Goal: Task Accomplishment & Management: Manage account settings

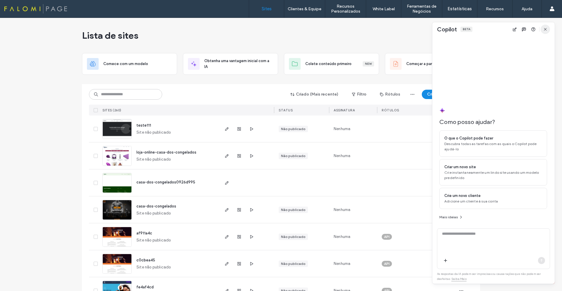
drag, startPoint x: 0, startPoint y: 0, endPoint x: 546, endPoint y: 31, distance: 546.4
click at [546, 31] on icon "button" at bounding box center [545, 29] width 5 height 5
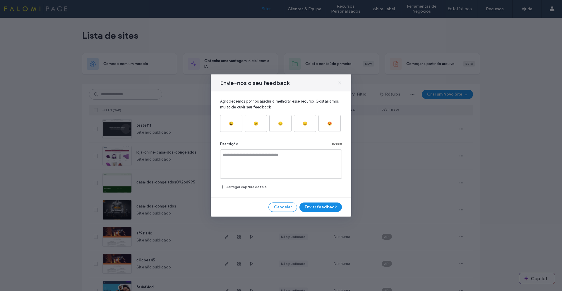
drag, startPoint x: 340, startPoint y: 83, endPoint x: 177, endPoint y: 95, distance: 163.9
click at [338, 84] on icon at bounding box center [339, 83] width 5 height 5
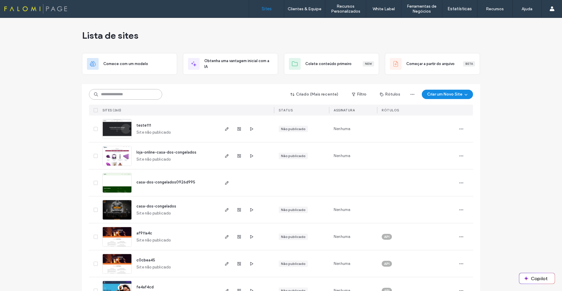
click at [126, 93] on input at bounding box center [125, 94] width 73 height 11
click at [123, 95] on input at bounding box center [125, 94] width 73 height 11
type input "**********"
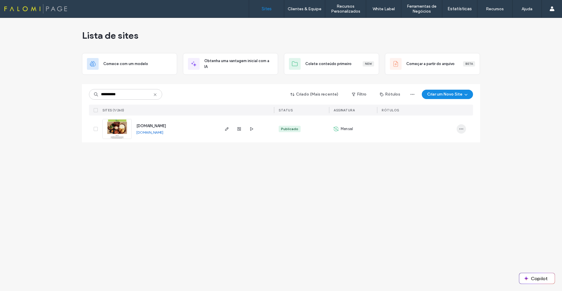
click at [460, 128] on icon "button" at bounding box center [461, 129] width 5 height 5
click at [439, 193] on span "Painel de controle do site" at bounding box center [438, 192] width 45 height 6
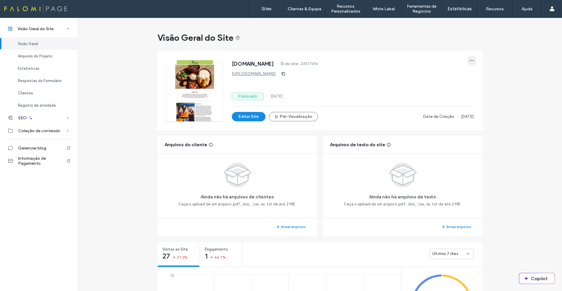
click at [471, 59] on icon "button" at bounding box center [472, 60] width 5 height 5
click at [480, 35] on div "Visão Geral do Site" at bounding box center [320, 38] width 325 height 12
drag, startPoint x: 46, startPoint y: 56, endPoint x: 43, endPoint y: 50, distance: 7.1
click at [46, 56] on span "Arquivos do Projeto" at bounding box center [35, 56] width 35 height 4
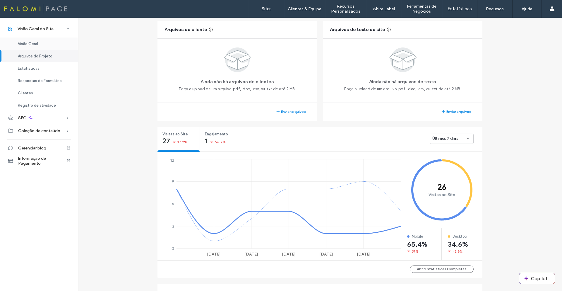
scroll to position [115, 0]
click at [40, 44] on div "Visão Geral" at bounding box center [39, 43] width 78 height 12
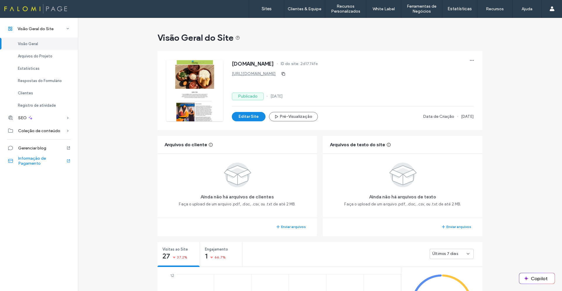
click at [33, 161] on span "Informaçāo de Pagamento" at bounding box center [42, 161] width 48 height 10
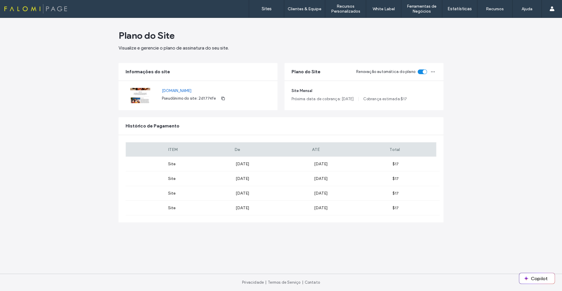
click at [420, 72] on div "toggle" at bounding box center [422, 71] width 9 height 5
click at [462, 76] on div "Plano do Site Visualize e gerencie o plano de assinatura do seu site. Informaçõ…" at bounding box center [281, 154] width 562 height 273
click at [433, 71] on icon "button" at bounding box center [433, 71] width 5 height 5
click at [487, 71] on div "Plano do Site Visualize e gerencie o plano de assinatura do seu site. Informaçõ…" at bounding box center [281, 154] width 562 height 273
click at [110, 111] on div "Plano do Site Visualize e gerencie o plano de assinatura do seu site. Informaçõ…" at bounding box center [281, 154] width 562 height 273
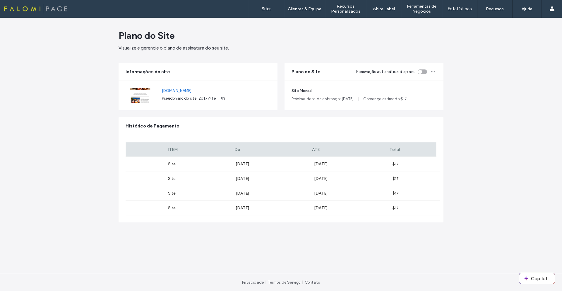
click at [88, 176] on div "Plano do Site Visualize e gerencie o plano de assinatura do seu site. Informaçõ…" at bounding box center [281, 154] width 562 height 273
click at [51, 190] on div "Plano do Site Visualize e gerencie o plano de assinatura do seu site. Informaçõ…" at bounding box center [281, 154] width 562 height 273
click at [258, 11] on link "Sites" at bounding box center [266, 9] width 35 height 18
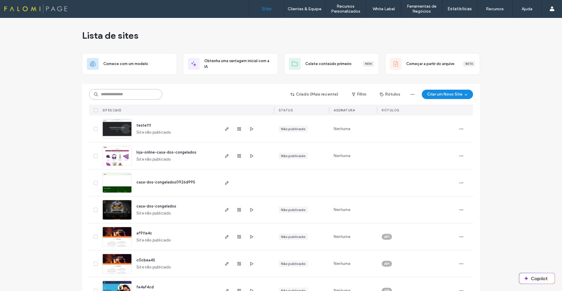
click at [123, 94] on input at bounding box center [125, 94] width 73 height 11
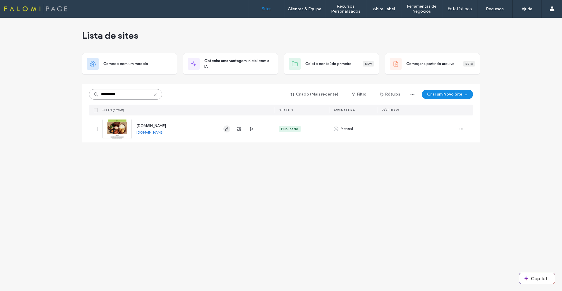
type input "**********"
click at [227, 127] on icon "button" at bounding box center [227, 129] width 5 height 5
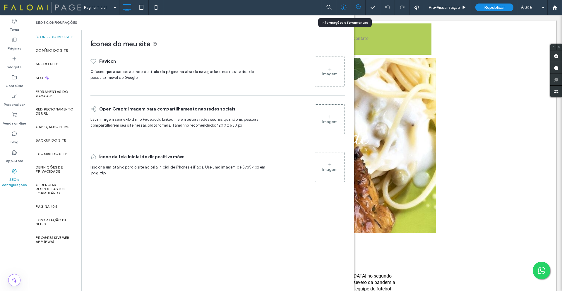
click at [342, 7] on icon at bounding box center [344, 7] width 6 height 6
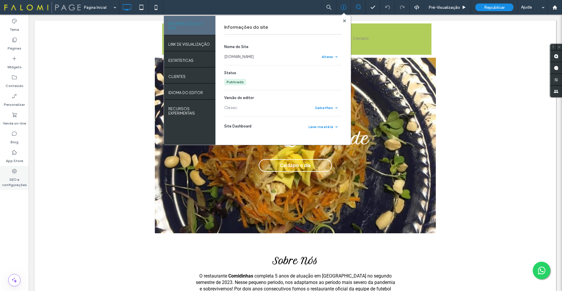
click at [15, 175] on label "SEO e configurações" at bounding box center [14, 180] width 29 height 13
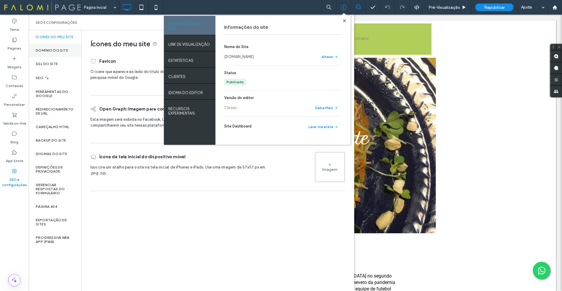
click at [61, 52] on label "Domínio do site" at bounding box center [52, 50] width 32 height 4
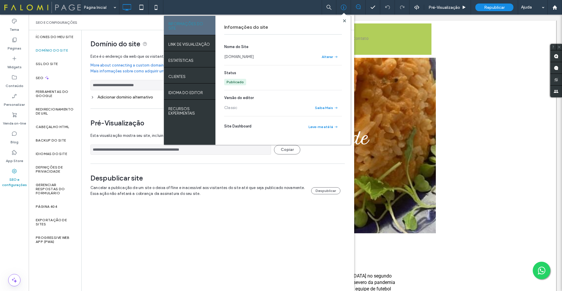
click at [303, 22] on div "Informações do site" at bounding box center [283, 27] width 118 height 14
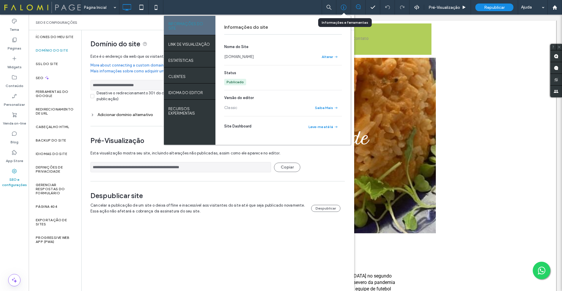
click at [346, 6] on use at bounding box center [344, 8] width 6 height 6
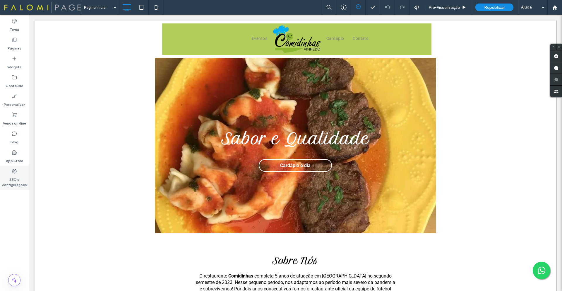
click at [11, 178] on label "SEO e configurações" at bounding box center [14, 180] width 29 height 13
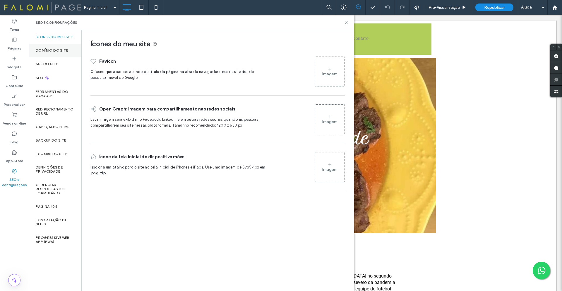
click at [63, 48] on label "Domínio do site" at bounding box center [52, 50] width 32 height 4
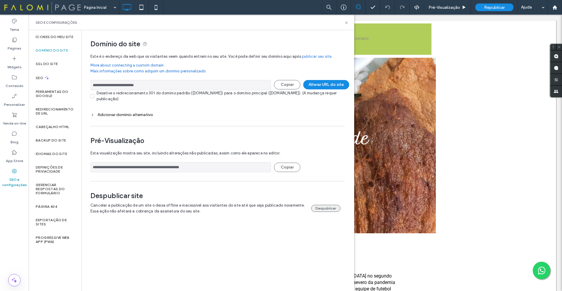
click at [324, 208] on button "Despublicar" at bounding box center [325, 208] width 29 height 7
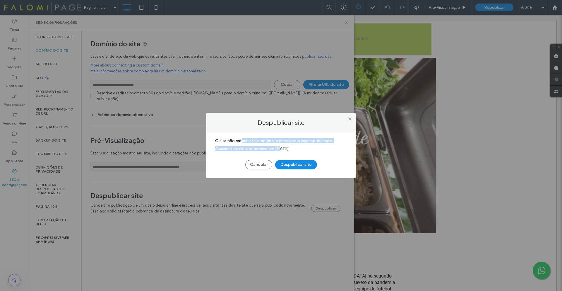
drag, startPoint x: 252, startPoint y: 141, endPoint x: 280, endPoint y: 148, distance: 28.8
click at [280, 148] on div "O site não estará visível on-line, a menos que seja republicado. A assinatura d…" at bounding box center [281, 146] width 132 height 16
click at [285, 149] on span "A assinatura do site termina em Sep 9, 2025" at bounding box center [252, 148] width 74 height 5
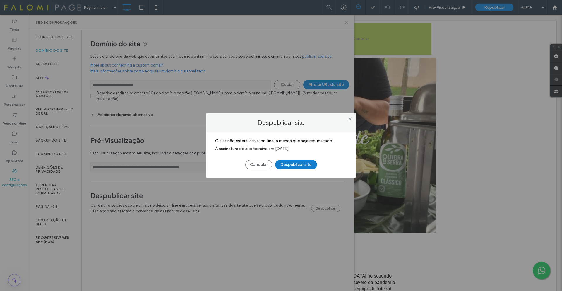
click at [300, 166] on button "Despublicar site" at bounding box center [296, 164] width 42 height 9
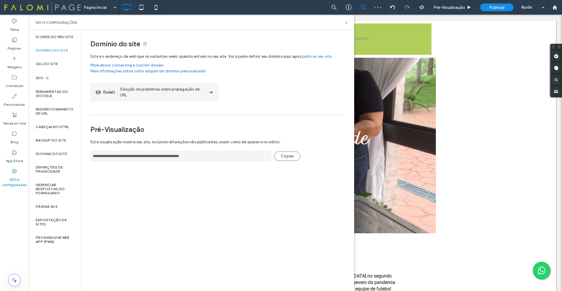
click at [116, 184] on div "**********" at bounding box center [218, 160] width 272 height 260
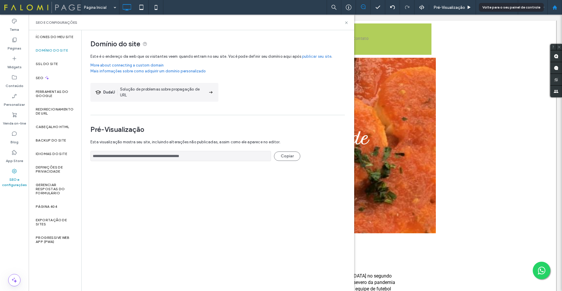
click at [558, 8] on icon at bounding box center [555, 7] width 5 height 5
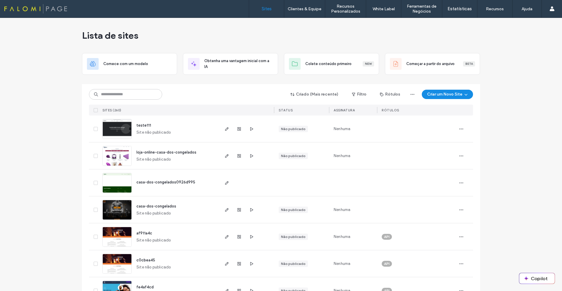
click at [360, 94] on button "Filtro" at bounding box center [359, 94] width 26 height 9
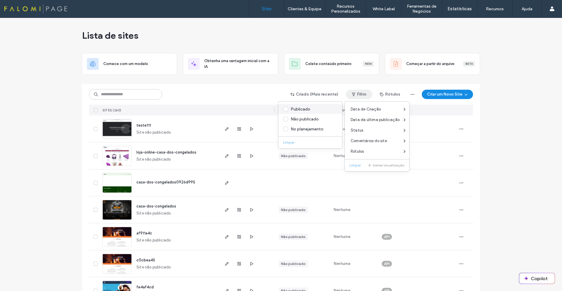
click at [301, 110] on div "Publicado" at bounding box center [313, 109] width 45 height 5
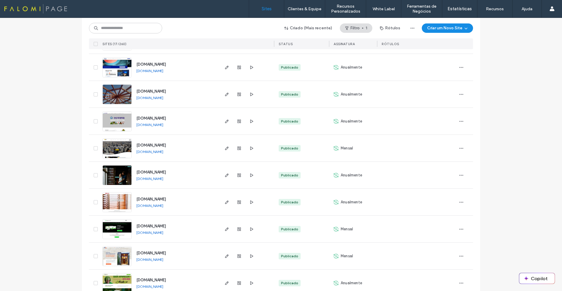
scroll to position [143, 0]
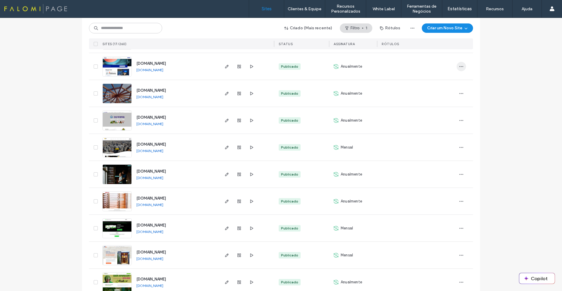
click at [459, 68] on icon "button" at bounding box center [461, 66] width 5 height 5
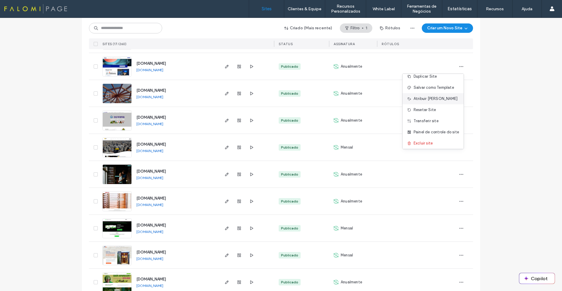
scroll to position [8, 0]
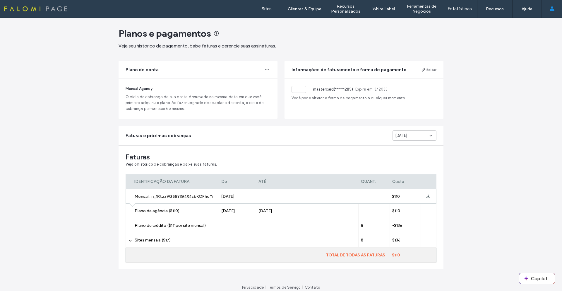
scroll to position [7, 0]
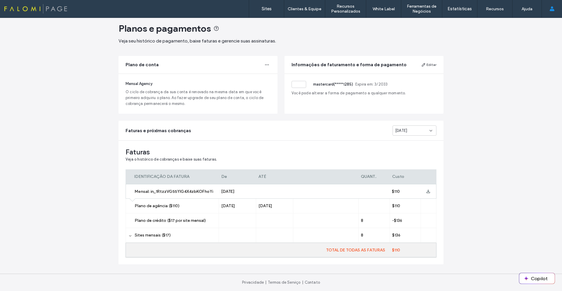
click at [129, 236] on use at bounding box center [130, 235] width 2 height 1
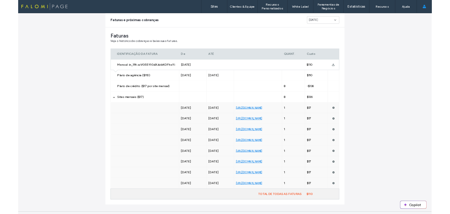
scroll to position [124, 0]
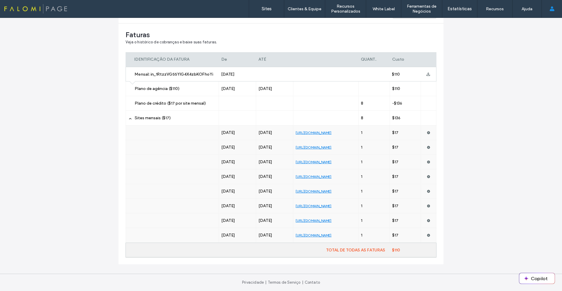
click at [483, 132] on div "Planos e pagamentos Veja seu histórico de pagamento, baixe faturas e gerencie s…" at bounding box center [281, 92] width 562 height 397
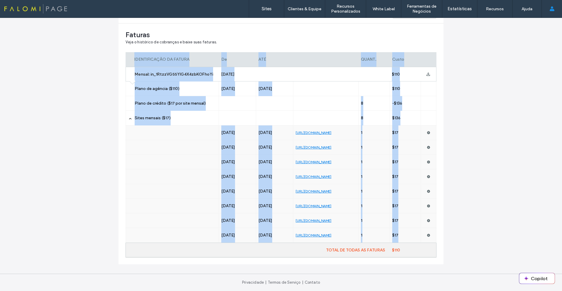
drag, startPoint x: 130, startPoint y: 60, endPoint x: 446, endPoint y: 242, distance: 364.8
click at [446, 242] on div "Planos e pagamentos Veja seu histórico de pagamento, baixe faturas e gerencie s…" at bounding box center [281, 92] width 562 height 397
copy div "IDENTIFICAÇÃO DA FATURA De ATÉ QUANT. Custo Mensal: in_1RtzzVG55YlG4X4zbKOFhoYi…"
click at [493, 95] on div "Planos e pagamentos Veja seu histórico de pagamento, baixe faturas e gerencie s…" at bounding box center [281, 92] width 562 height 397
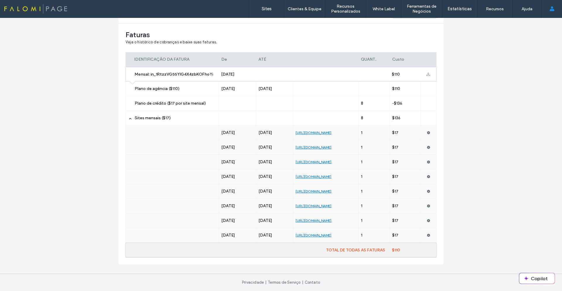
click at [427, 75] on icon at bounding box center [429, 74] width 4 height 4
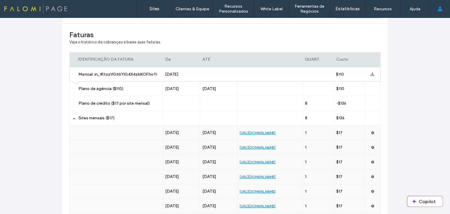
scroll to position [124, 0]
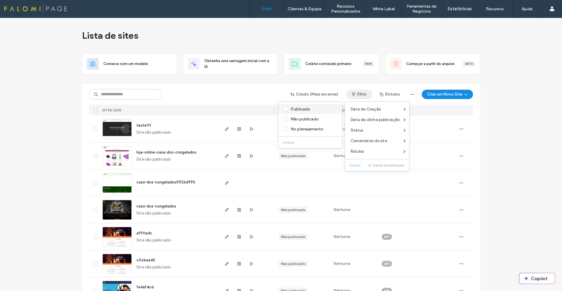
click at [306, 110] on div "Publicado" at bounding box center [313, 109] width 45 height 5
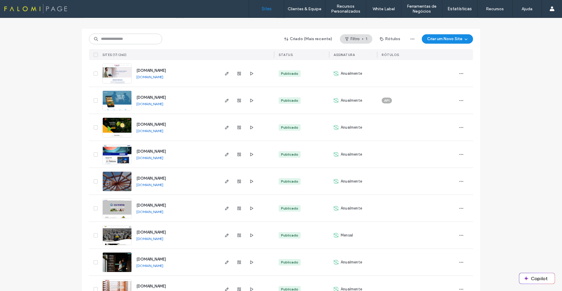
scroll to position [26, 0]
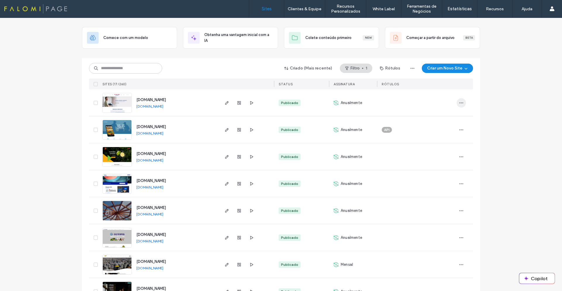
click at [462, 104] on icon "button" at bounding box center [461, 102] width 5 height 5
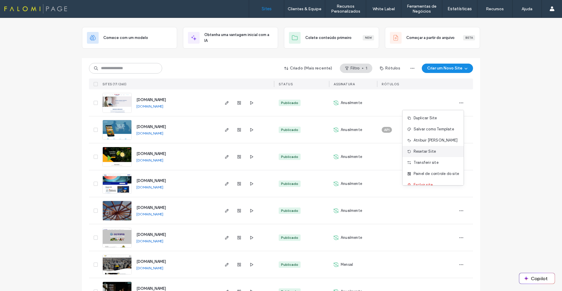
scroll to position [8, 0]
click at [418, 166] on span "Painel de controle do site" at bounding box center [436, 166] width 45 height 6
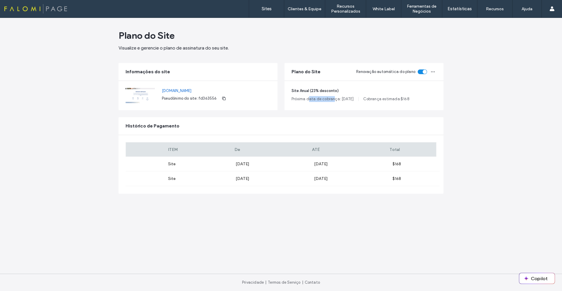
drag, startPoint x: 310, startPoint y: 100, endPoint x: 335, endPoint y: 101, distance: 24.6
click at [335, 101] on span "Próxima data de cobrança: Jul 7, 2026" at bounding box center [323, 99] width 62 height 6
drag, startPoint x: 361, startPoint y: 99, endPoint x: 295, endPoint y: 102, distance: 65.7
click at [295, 102] on div "Site Anual (23% desconto) Próxima data de cobrança: Jul 7, 2026 Cobrança estima…" at bounding box center [364, 95] width 159 height 29
drag, startPoint x: 292, startPoint y: 101, endPoint x: 343, endPoint y: 101, distance: 51.0
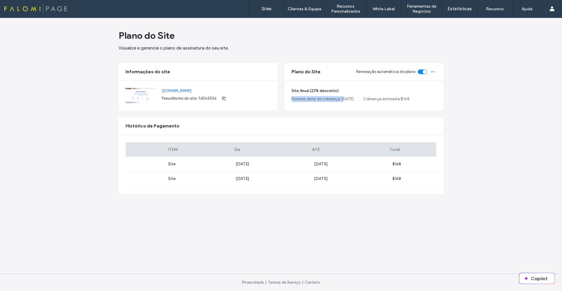
click at [343, 101] on span "Próxima data de cobrança: Jul 7, 2026" at bounding box center [323, 99] width 62 height 6
drag, startPoint x: 293, startPoint y: 91, endPoint x: 362, endPoint y: 100, distance: 69.7
click at [362, 100] on div "Site Anual (23% desconto) Próxima data de cobrança: Jul 7, 2026 Cobrança estima…" at bounding box center [364, 95] width 159 height 29
click at [362, 100] on div "Próxima data de cobrança: Jul 7, 2026 Cobrança estimada: $ 168" at bounding box center [364, 99] width 145 height 6
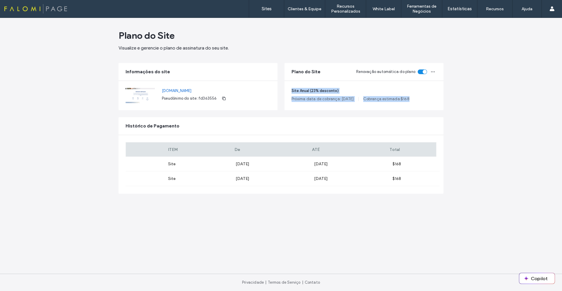
drag, startPoint x: 421, startPoint y: 100, endPoint x: 292, endPoint y: 89, distance: 129.7
click at [292, 89] on div "Site Anual (23% desconto) Próxima data de cobrança: Jul 7, 2026 Cobrança estima…" at bounding box center [364, 95] width 159 height 29
click at [460, 93] on div "Plano do Site Visualize e gerencie o plano de assinatura do seu site. Informaçõ…" at bounding box center [281, 154] width 562 height 273
click at [244, 105] on div "www.lavanderiasaojudascampinas.com.br Pseudônimo do site: fd363556" at bounding box center [198, 95] width 159 height 29
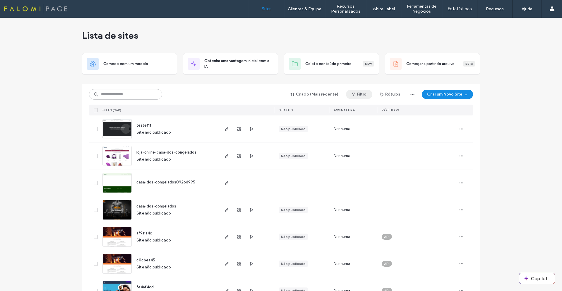
click at [352, 94] on icon "button" at bounding box center [354, 94] width 5 height 5
click at [285, 109] on span at bounding box center [285, 108] width 5 height 5
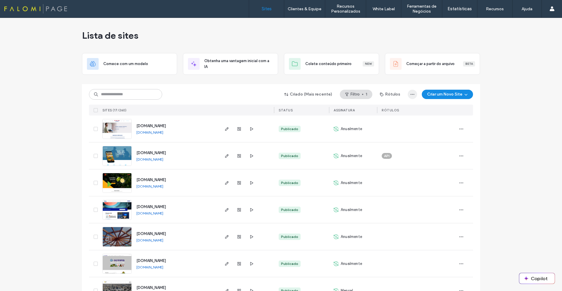
click at [408, 95] on span "button" at bounding box center [412, 94] width 9 height 9
click at [401, 109] on span "Exportar para csv" at bounding box center [390, 110] width 31 height 6
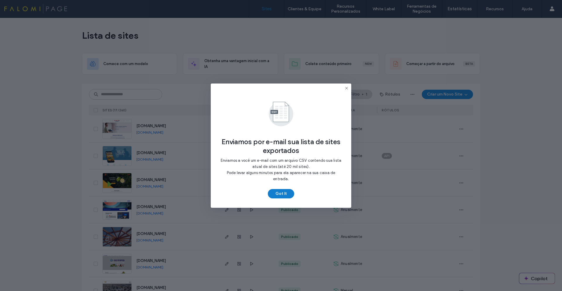
click at [287, 190] on button "Got It" at bounding box center [281, 193] width 26 height 9
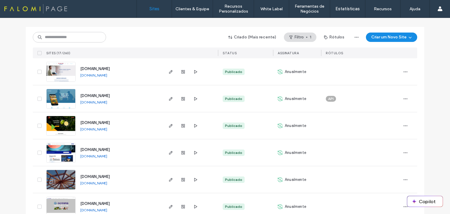
scroll to position [59, 0]
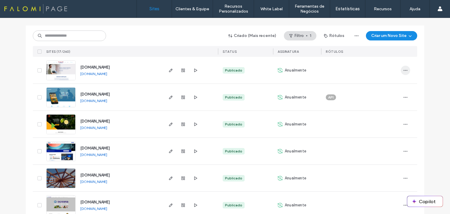
click at [408, 70] on span "button" at bounding box center [405, 70] width 9 height 9
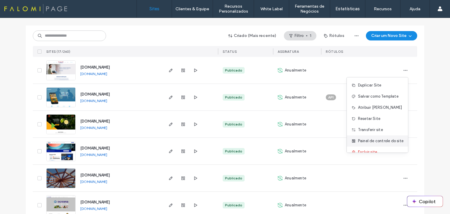
click at [360, 142] on span "Painel de controle do site" at bounding box center [380, 141] width 45 height 6
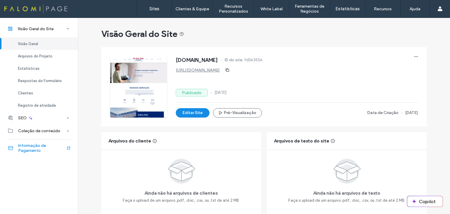
click at [29, 148] on span "Informaçāo de Pagamento" at bounding box center [42, 148] width 48 height 10
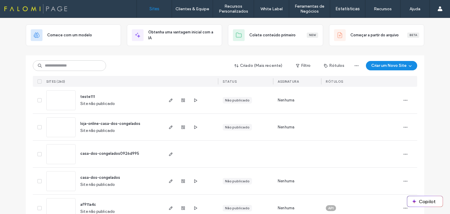
scroll to position [29, 0]
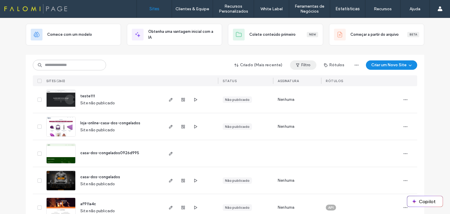
click at [308, 65] on button "Filtro" at bounding box center [303, 64] width 26 height 9
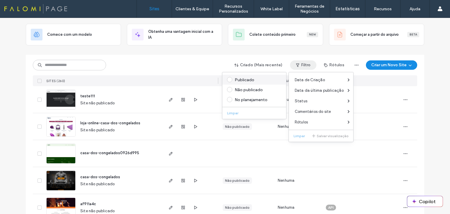
click at [240, 80] on div "Publicado" at bounding box center [257, 79] width 45 height 5
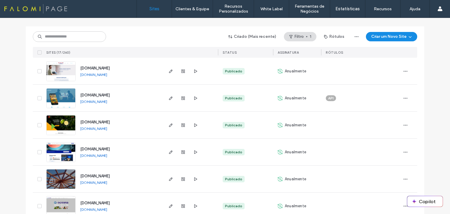
scroll to position [59, 0]
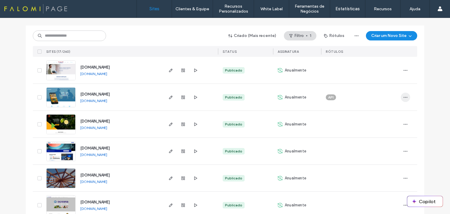
click at [403, 98] on icon "button" at bounding box center [405, 97] width 5 height 5
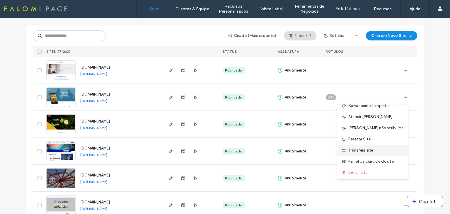
scroll to position [18, 0]
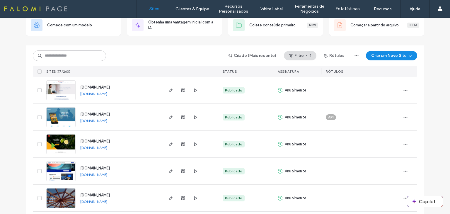
scroll to position [0, 0]
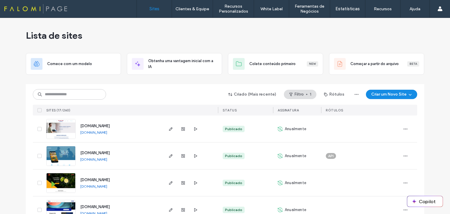
click at [278, 39] on div "Lista de sites" at bounding box center [225, 35] width 398 height 35
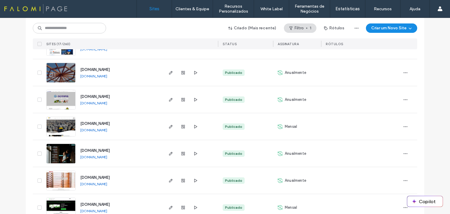
scroll to position [162, 0]
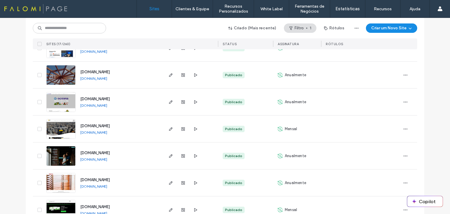
click at [18, 122] on div "Lista de sites Comece com um modelo Obtenha uma vantagem inicial com a IA Colet…" at bounding box center [225, 137] width 450 height 563
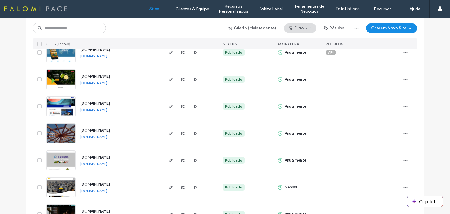
scroll to position [103, 0]
drag, startPoint x: 182, startPoint y: 102, endPoint x: 180, endPoint y: 106, distance: 4.7
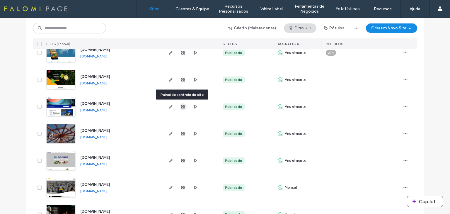
click at [181, 107] on icon "button" at bounding box center [183, 106] width 5 height 5
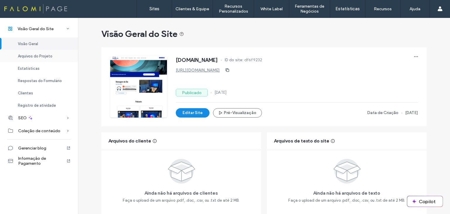
click at [30, 59] on div "Arquivos do Projeto" at bounding box center [39, 56] width 78 height 12
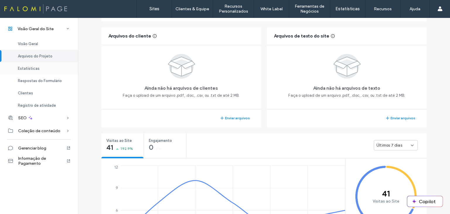
scroll to position [111, 0]
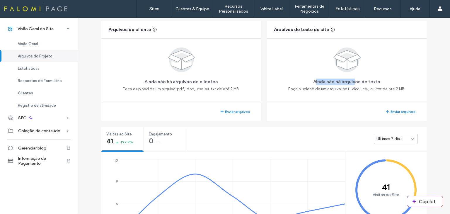
drag, startPoint x: 313, startPoint y: 82, endPoint x: 354, endPoint y: 81, distance: 41.0
click at [354, 81] on span "Ainda não há arquivos de texto" at bounding box center [346, 82] width 67 height 6
drag, startPoint x: 316, startPoint y: 88, endPoint x: 339, endPoint y: 87, distance: 22.3
click at [339, 87] on span "Faça o upload de um arquivo .pdf, .doc, .csv, ou .txt de até 2 MB." at bounding box center [346, 89] width 117 height 6
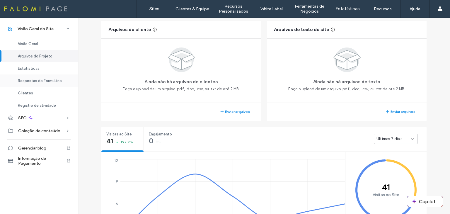
click at [29, 79] on span "Respostas do Formulário" at bounding box center [40, 81] width 44 height 4
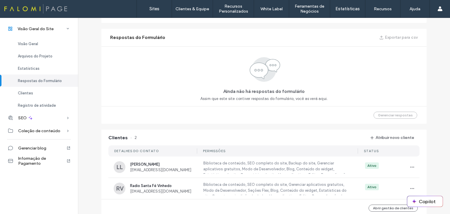
scroll to position [374, 0]
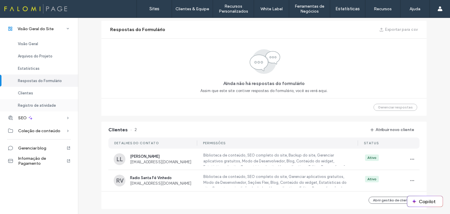
click at [33, 105] on span "Registro de atividade" at bounding box center [37, 105] width 38 height 4
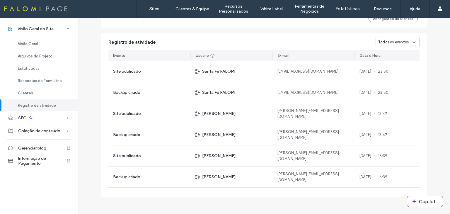
scroll to position [556, 0]
click at [48, 120] on div "SEO" at bounding box center [39, 117] width 78 height 13
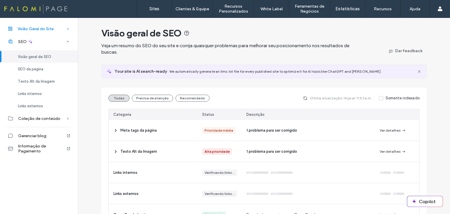
click at [43, 29] on span "Visão Geral do Site" at bounding box center [36, 28] width 36 height 5
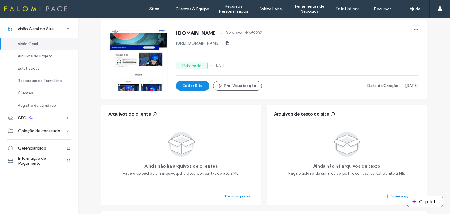
scroll to position [29, 0]
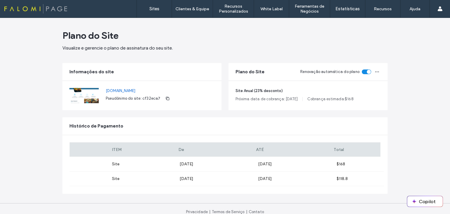
click at [27, 108] on div "Plano do Site Visualize e gerencie o plano de assinatura do seu site. Informaçõ…" at bounding box center [225, 119] width 450 height 202
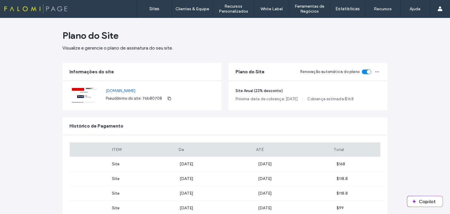
drag, startPoint x: 388, startPoint y: 45, endPoint x: 386, endPoint y: 43, distance: 3.3
click at [388, 45] on div "Plano do Site Visualize e gerencie o plano de assinatura do seu site. Informaçõ…" at bounding box center [225, 133] width 450 height 231
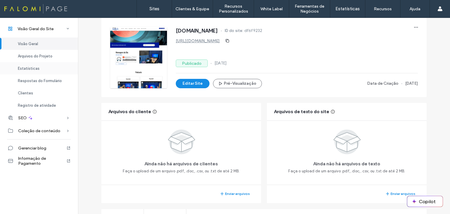
click at [32, 71] on div "Estatísticas" at bounding box center [39, 68] width 78 height 12
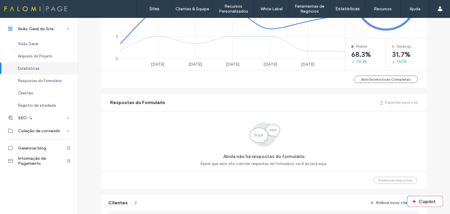
scroll to position [306, 0]
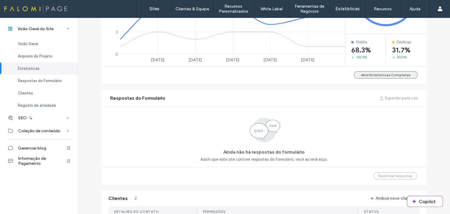
click at [387, 75] on button "Abrir Estatísticas Completas" at bounding box center [386, 74] width 64 height 7
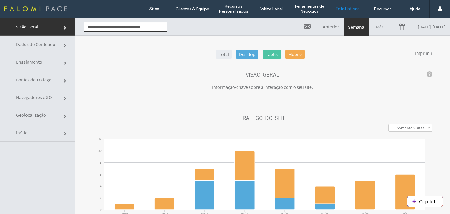
click link "Dados do Conteúdo"
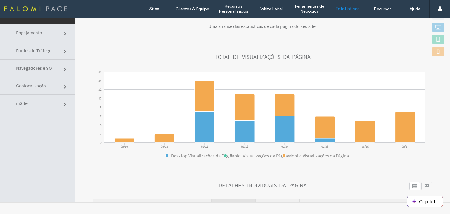
scroll to position [30, 0]
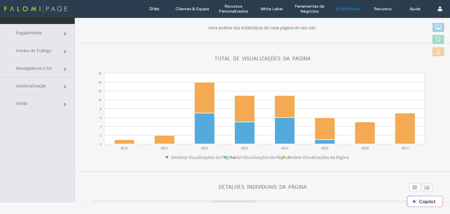
click link "Engajamento"
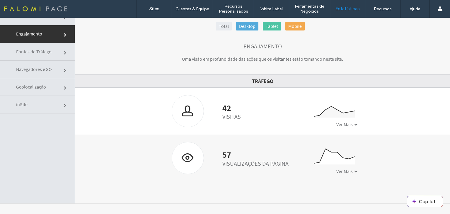
scroll to position [29, 0]
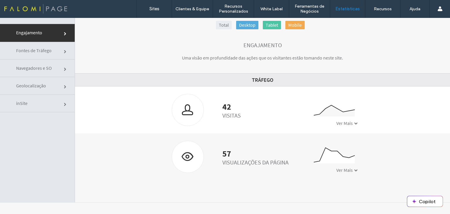
click at [354, 123] on span at bounding box center [356, 124] width 4 height 4
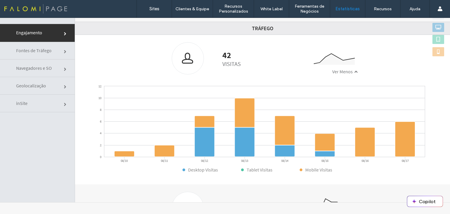
scroll to position [51, 0]
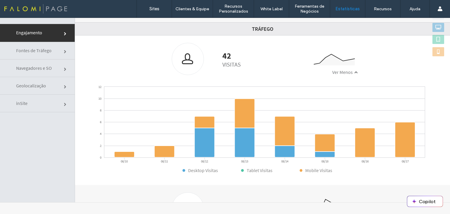
click at [64, 50] on span "Fontes de Tráfego" at bounding box center [66, 52] width 4 height 4
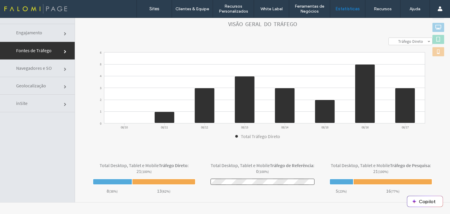
scroll to position [64, 0]
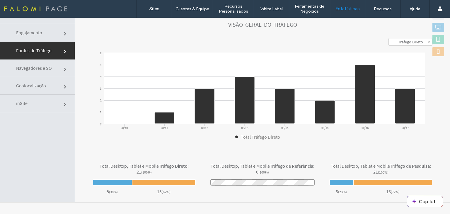
click at [64, 68] on span "Navegadores e SO" at bounding box center [66, 70] width 4 height 4
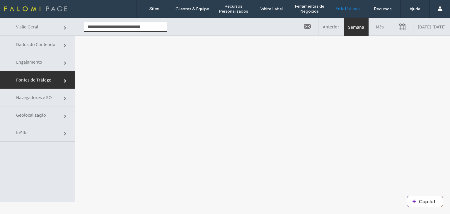
scroll to position [0, 0]
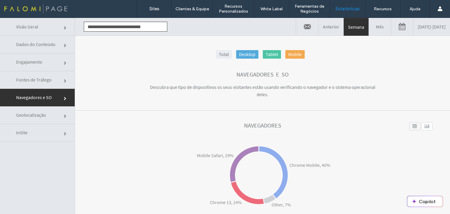
click at [64, 115] on span "Geolocalização" at bounding box center [66, 117] width 4 height 4
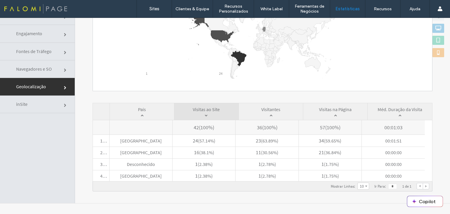
scroll to position [29, 0]
click at [64, 103] on span "inSite" at bounding box center [66, 105] width 4 height 4
